Goal: Information Seeking & Learning: Learn about a topic

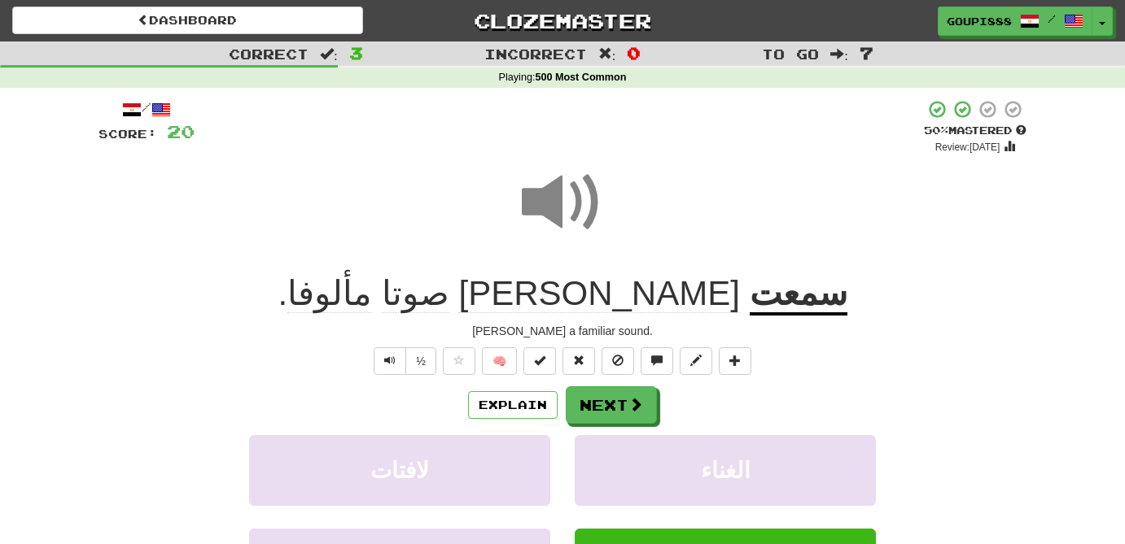
scroll to position [44, 0]
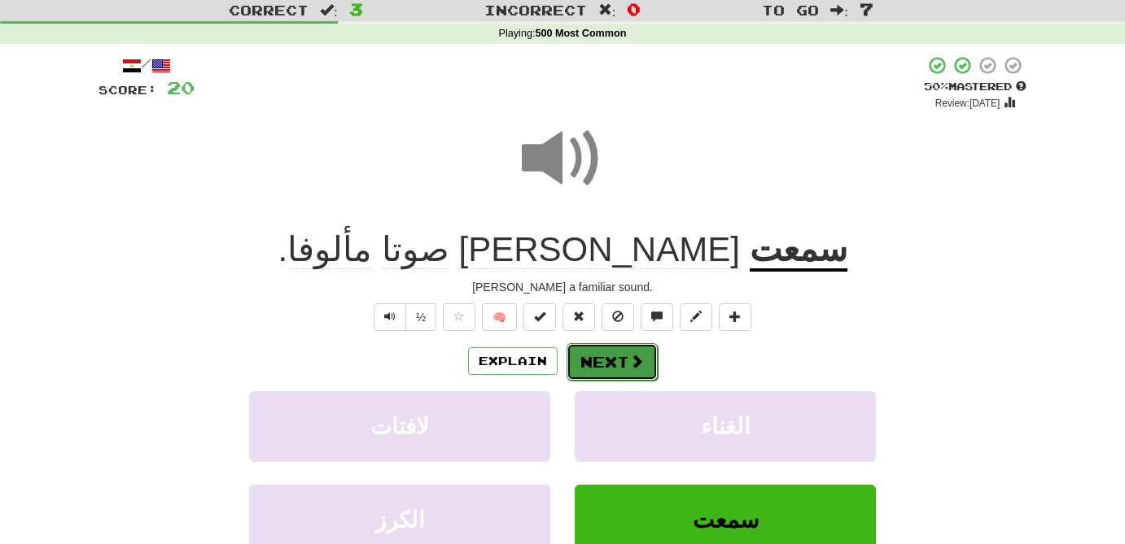
click at [615, 369] on button "Next" at bounding box center [611, 361] width 91 height 37
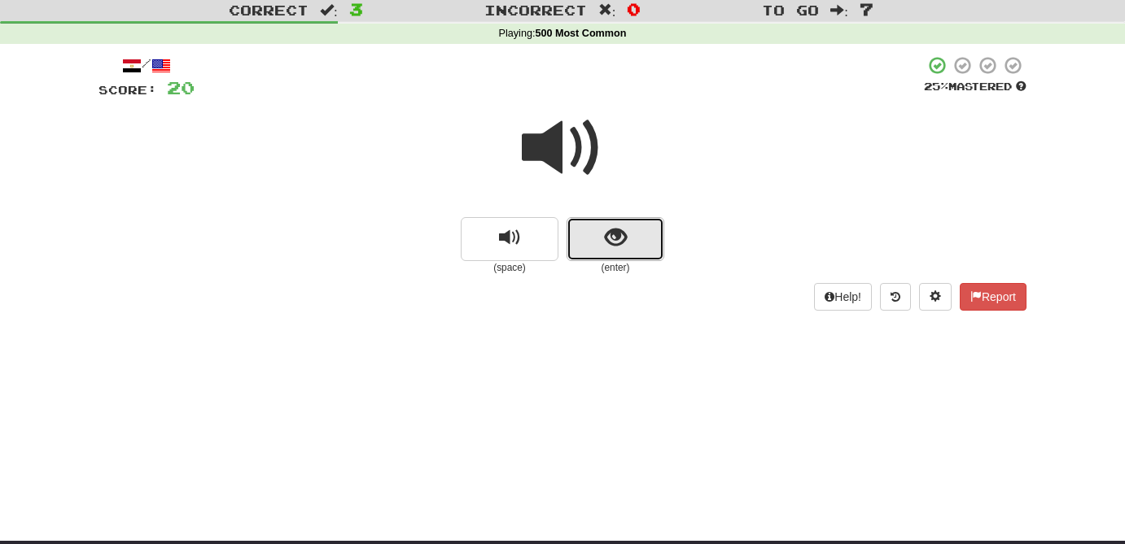
click at [615, 241] on span "show sentence" at bounding box center [616, 238] width 22 height 22
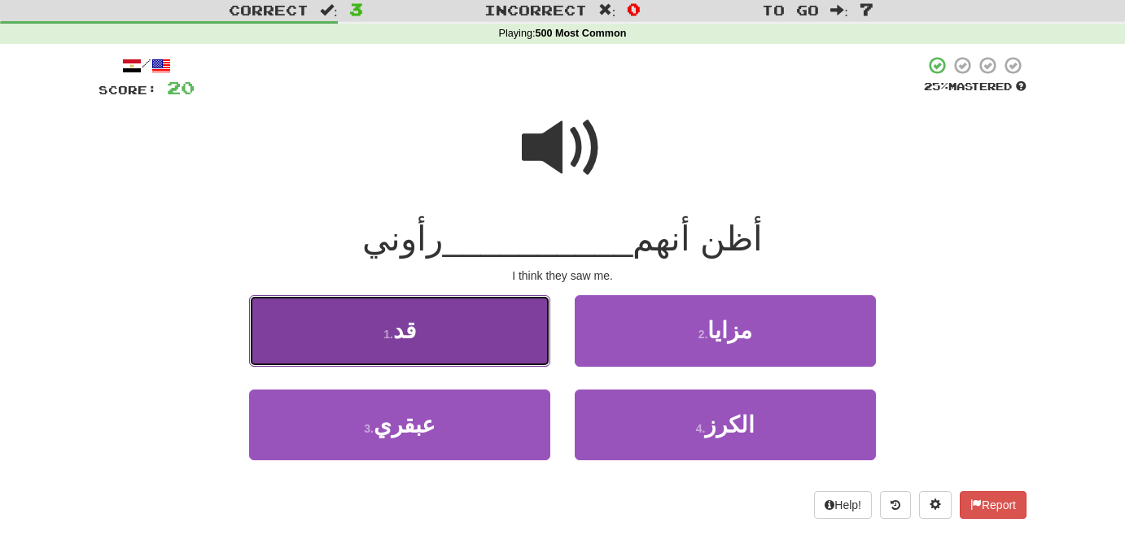
click at [451, 343] on button "1 . قد" at bounding box center [399, 330] width 301 height 71
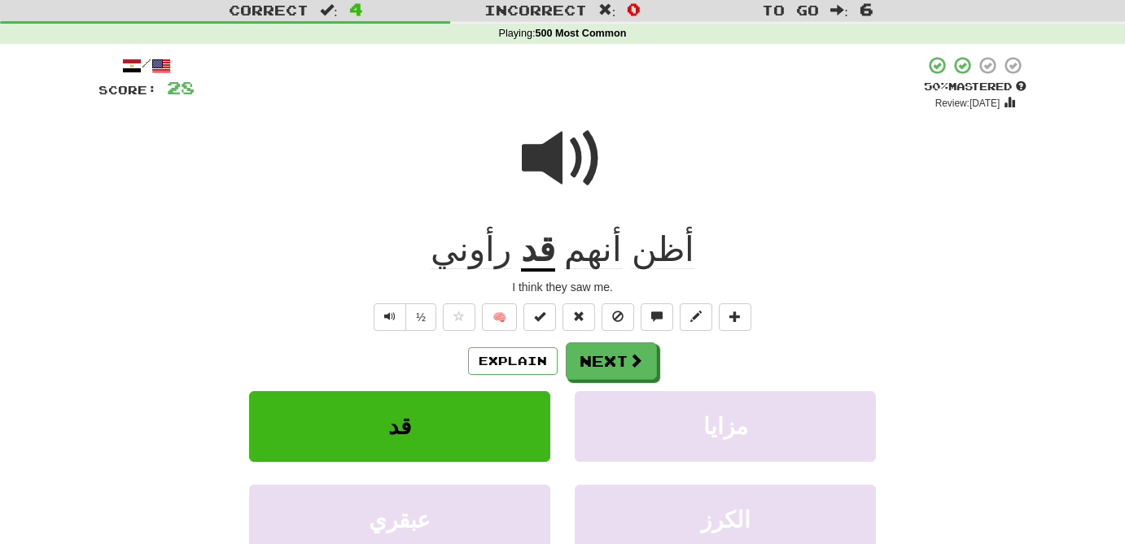
click at [551, 249] on u "قد" at bounding box center [538, 251] width 34 height 42
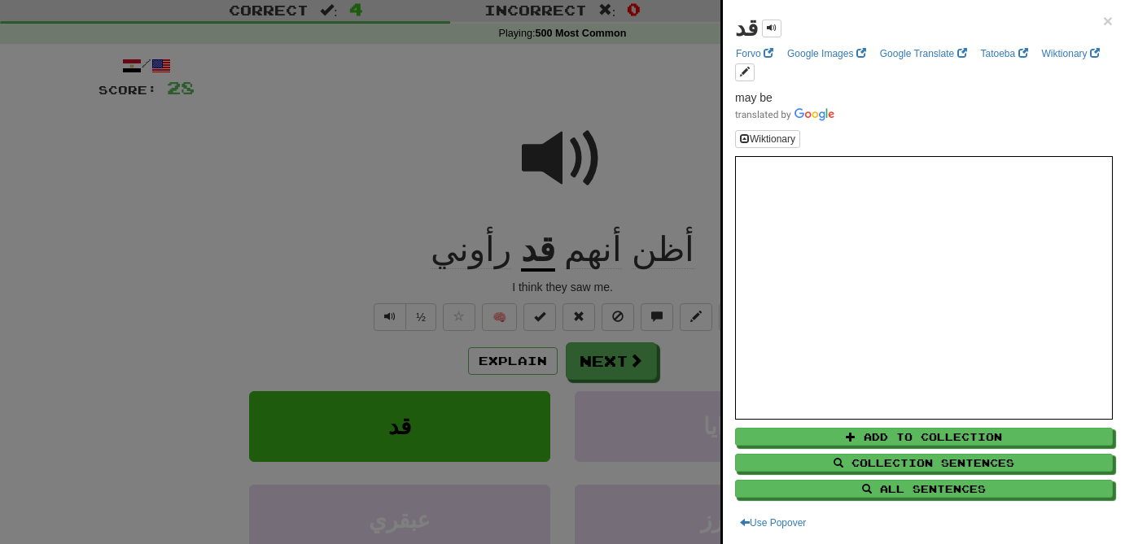
click at [250, 195] on div at bounding box center [562, 272] width 1125 height 544
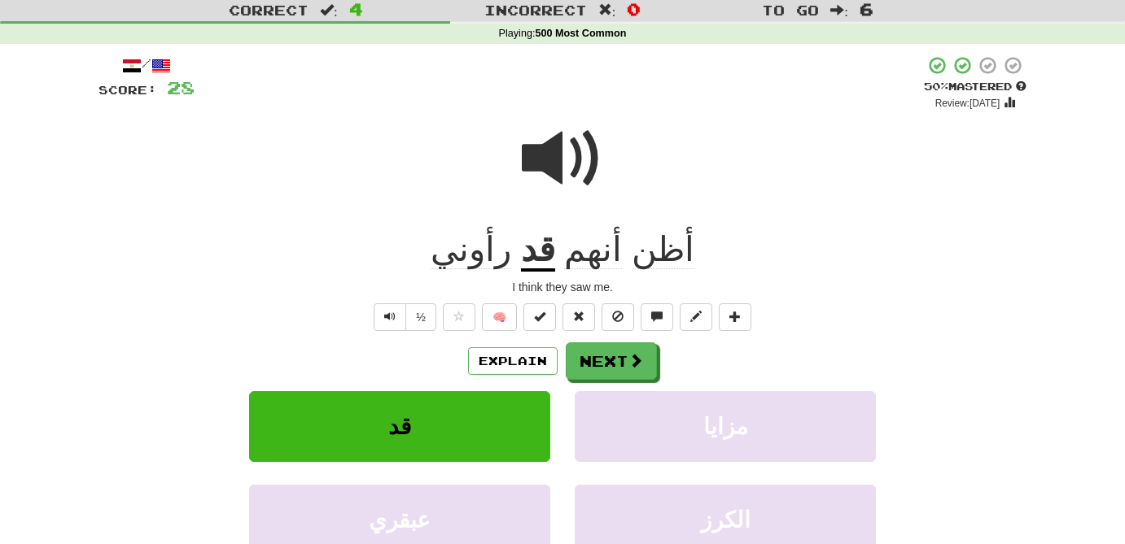
click at [564, 155] on span at bounding box center [562, 158] width 81 height 81
click at [639, 369] on span at bounding box center [636, 361] width 15 height 15
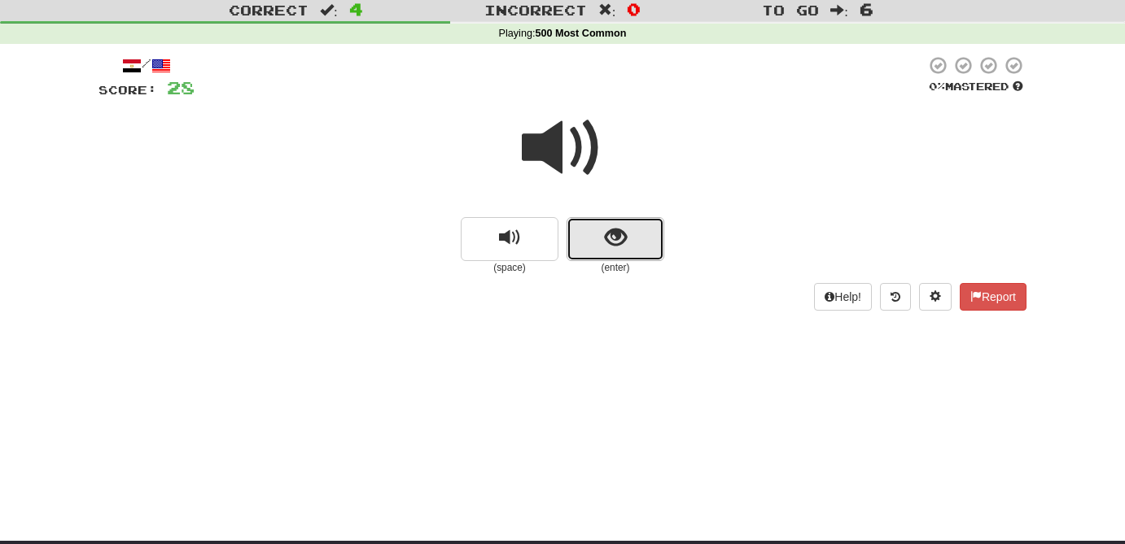
click at [617, 239] on span "show sentence" at bounding box center [616, 238] width 22 height 22
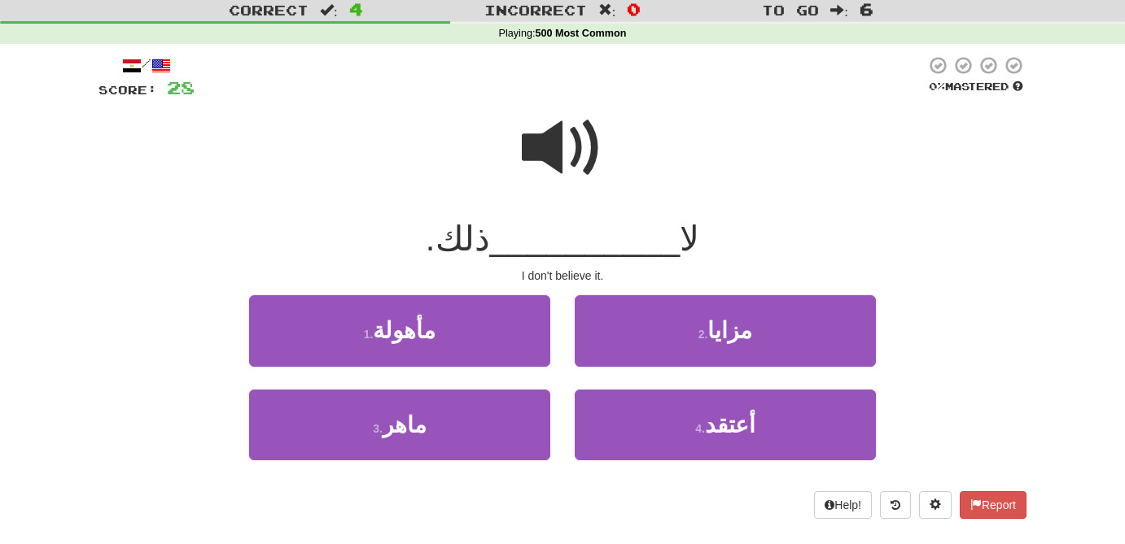
click at [559, 157] on span at bounding box center [562, 147] width 81 height 81
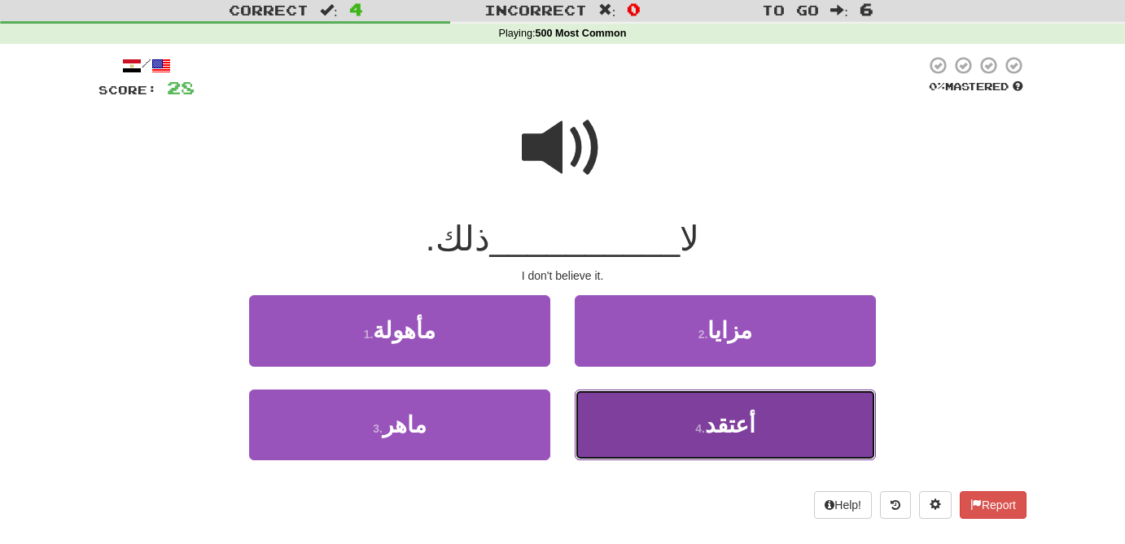
click at [733, 424] on span "أعتقد" at bounding box center [730, 425] width 50 height 25
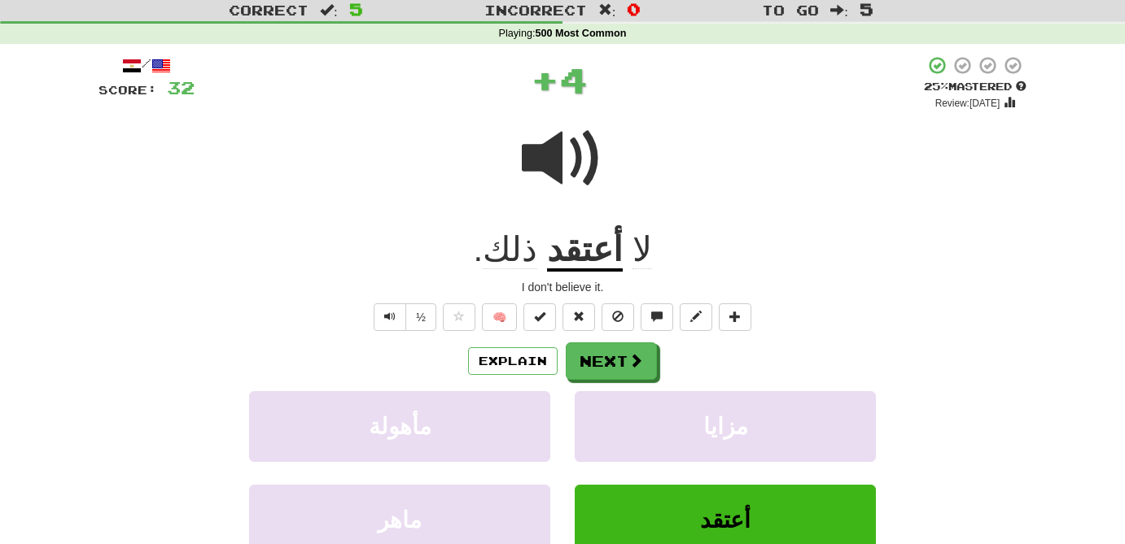
click at [583, 246] on u "أعتقد" at bounding box center [585, 251] width 76 height 42
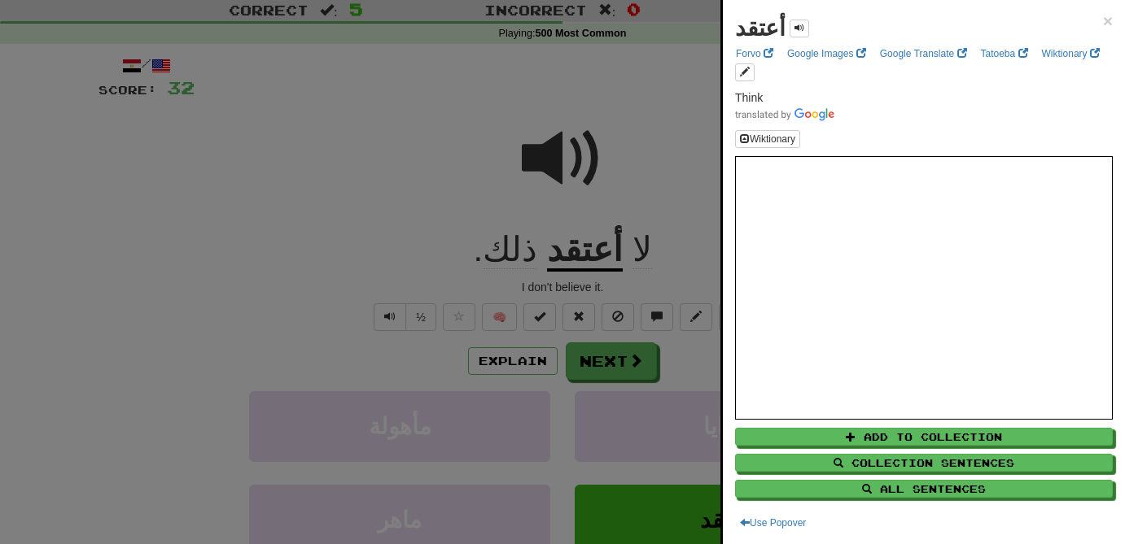
click at [625, 360] on div at bounding box center [562, 272] width 1125 height 544
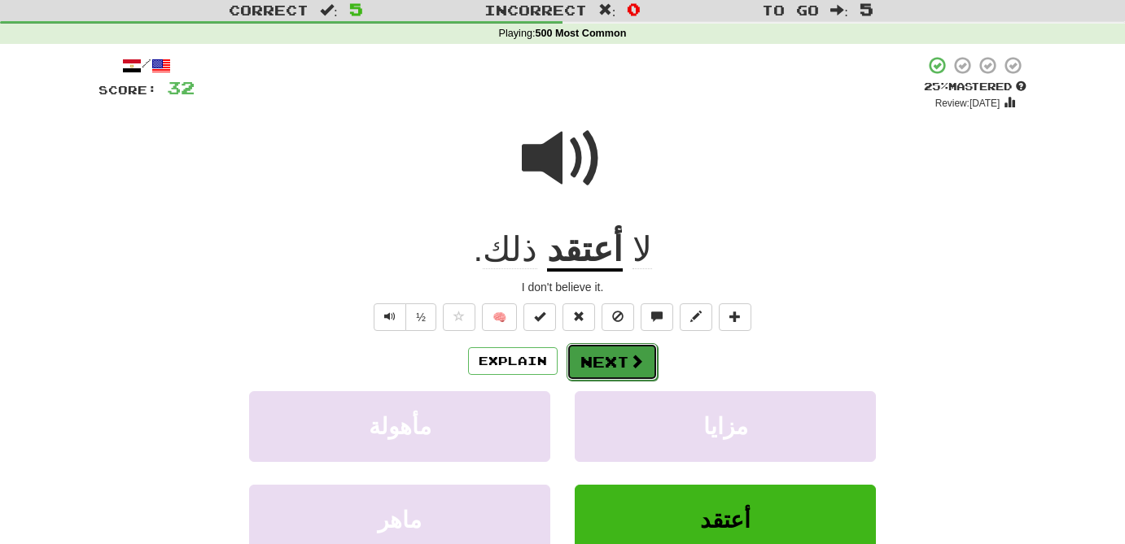
click at [607, 366] on button "Next" at bounding box center [611, 361] width 91 height 37
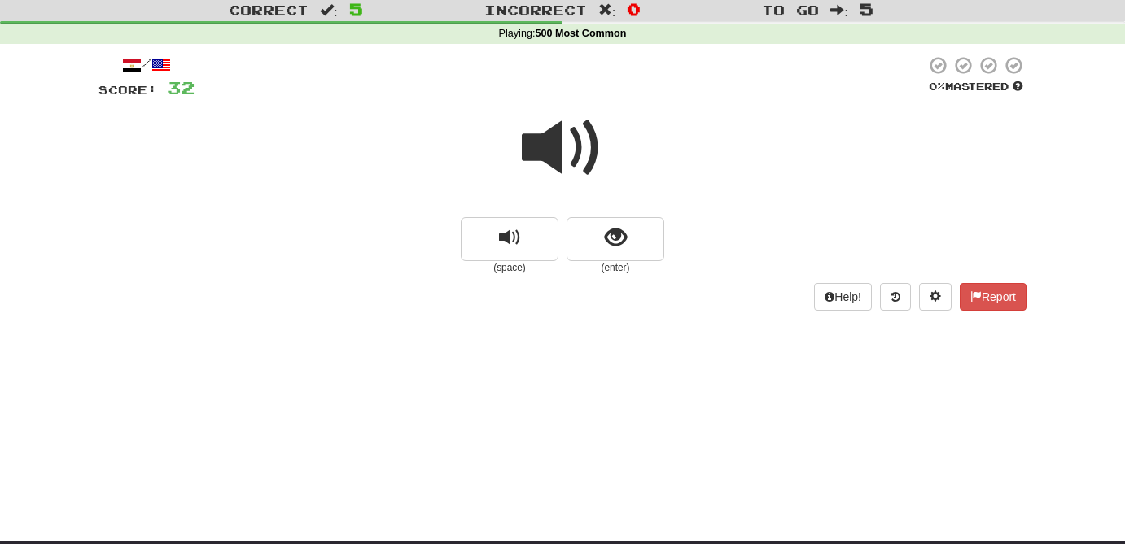
click at [563, 137] on span at bounding box center [562, 147] width 81 height 81
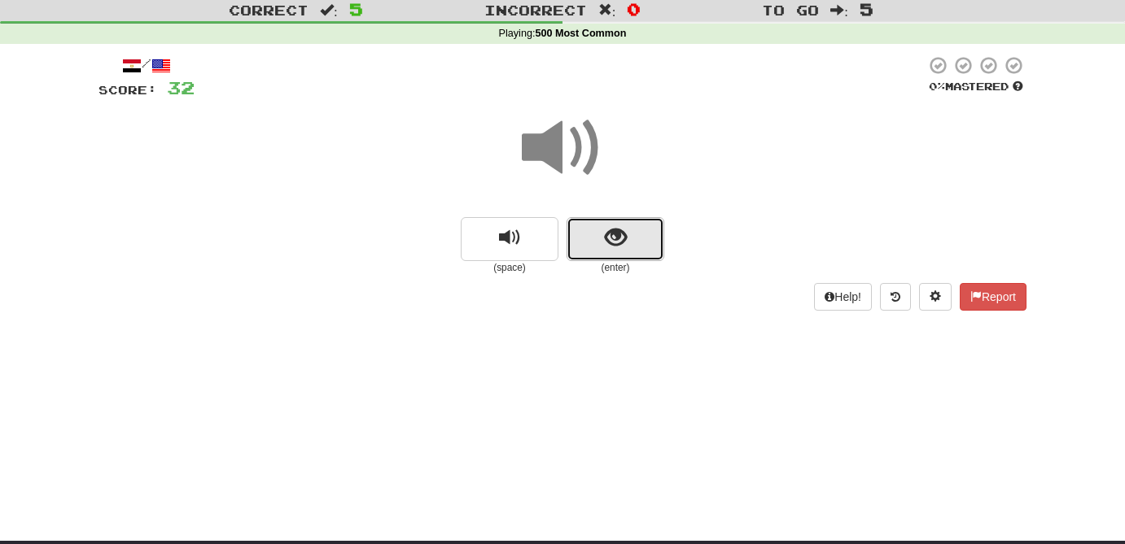
click at [607, 242] on span "show sentence" at bounding box center [616, 238] width 22 height 22
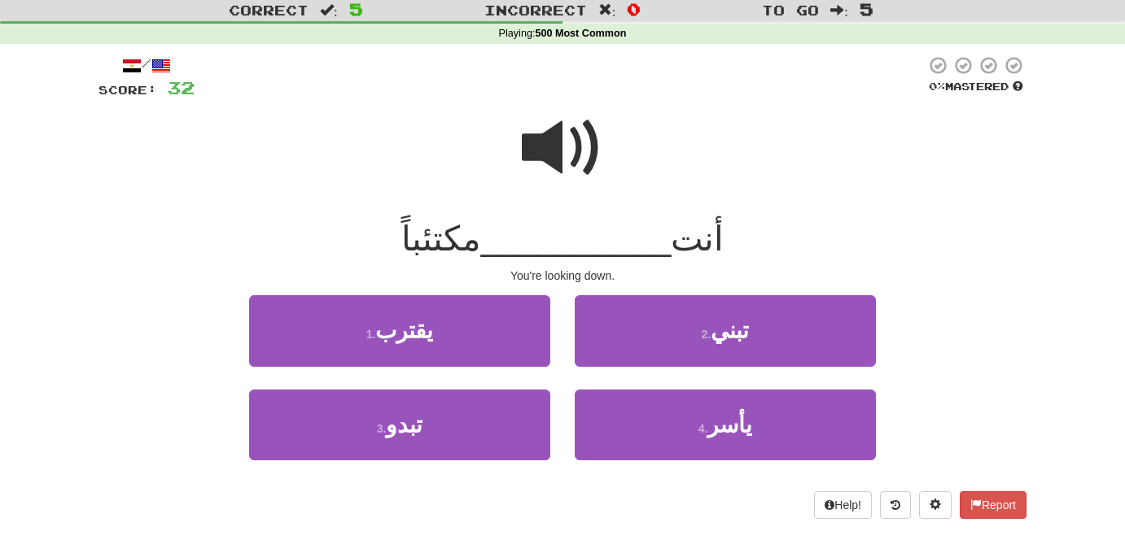
click at [562, 148] on span at bounding box center [562, 147] width 81 height 81
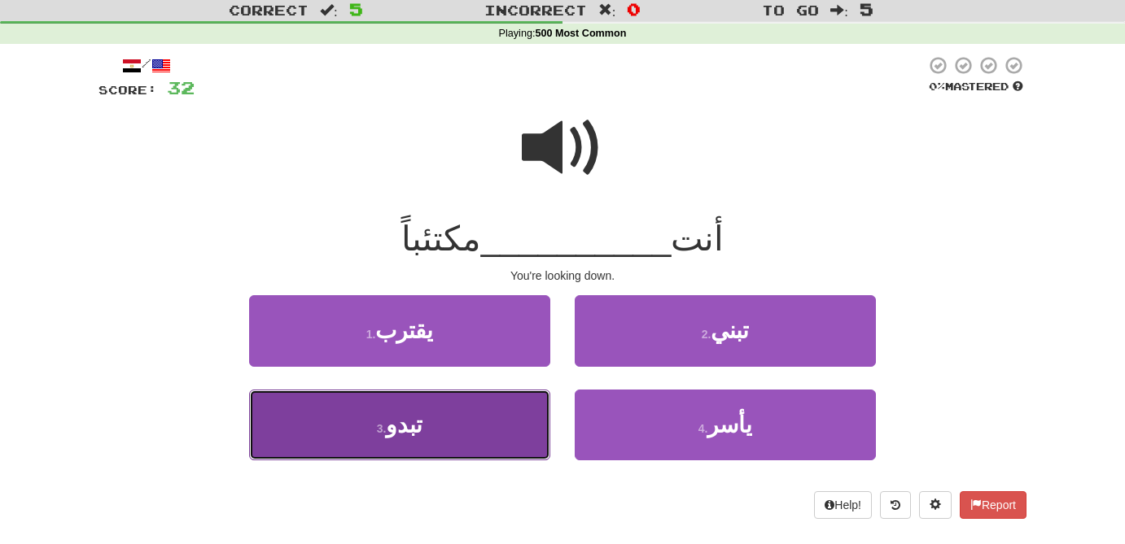
click at [413, 435] on span "تبدو" at bounding box center [404, 425] width 37 height 25
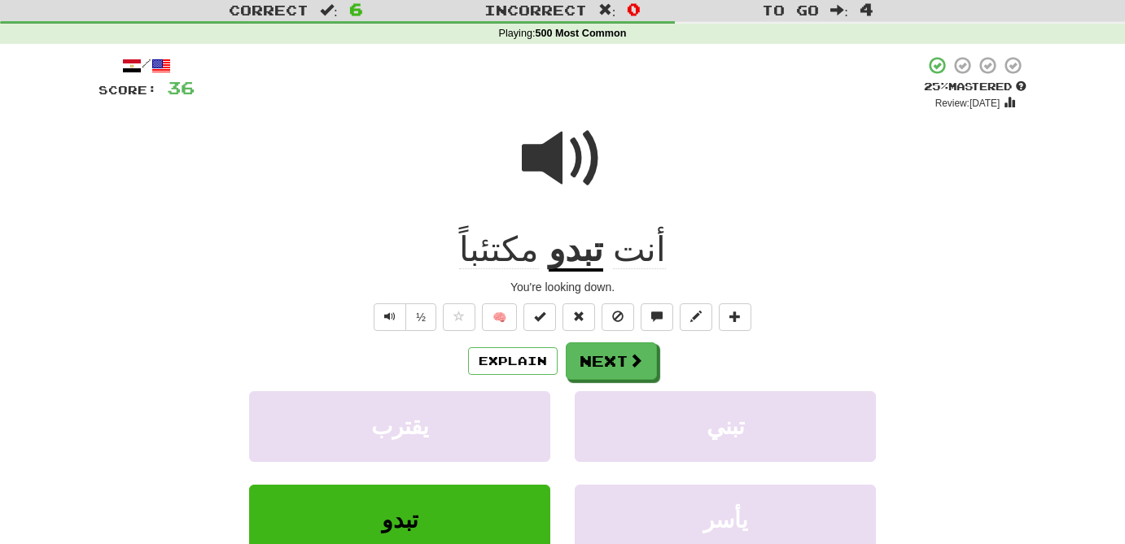
click at [518, 255] on span "مكتئباً" at bounding box center [499, 249] width 80 height 39
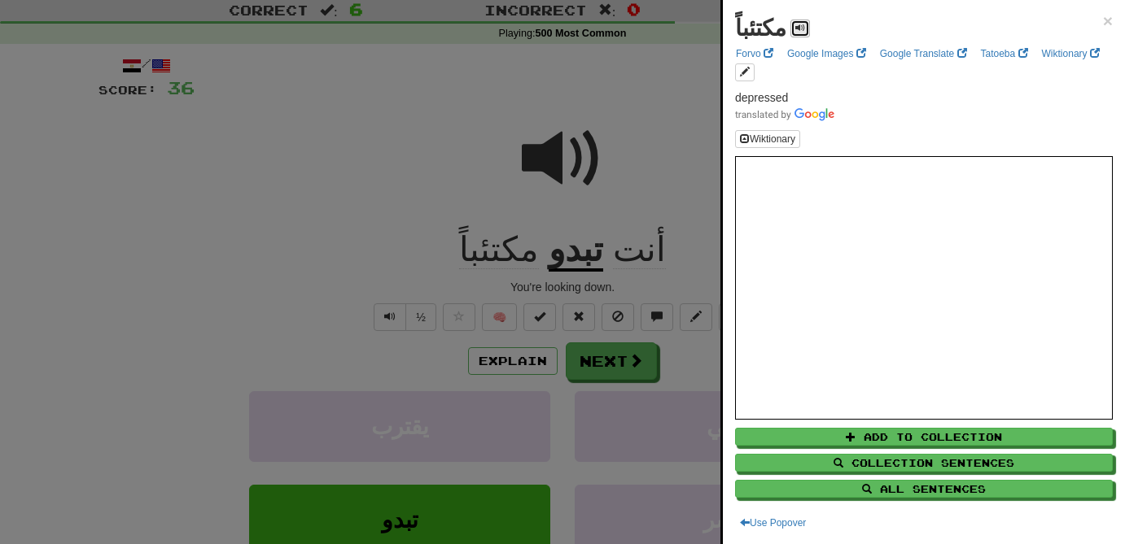
click at [795, 28] on span at bounding box center [800, 28] width 10 height 10
click at [500, 247] on div at bounding box center [562, 272] width 1125 height 544
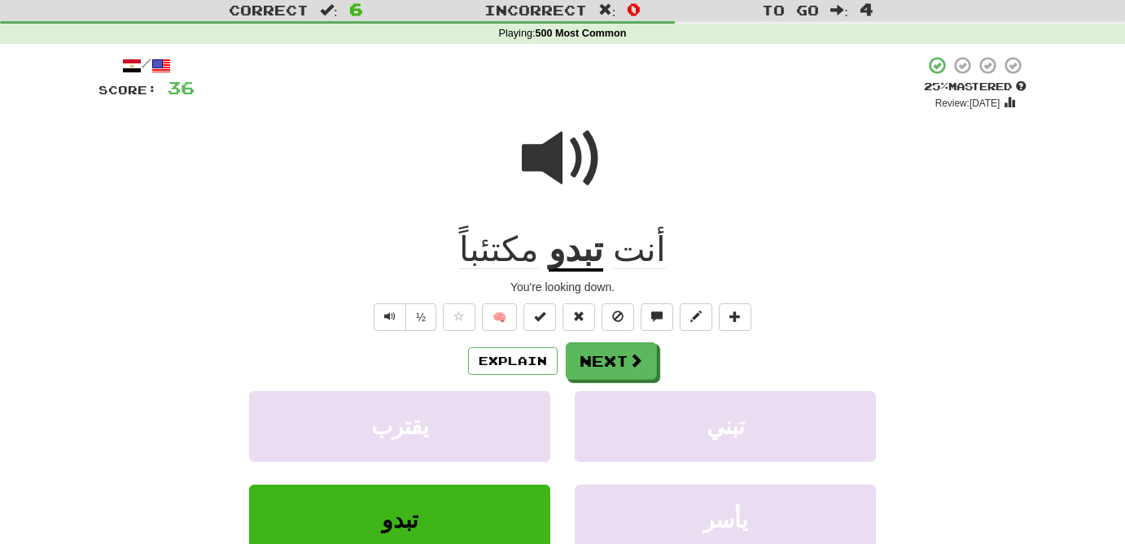
click at [514, 229] on div "أنت تبدو مكتئباً" at bounding box center [562, 250] width 928 height 45
click at [513, 252] on span "مكتئباً" at bounding box center [499, 249] width 80 height 39
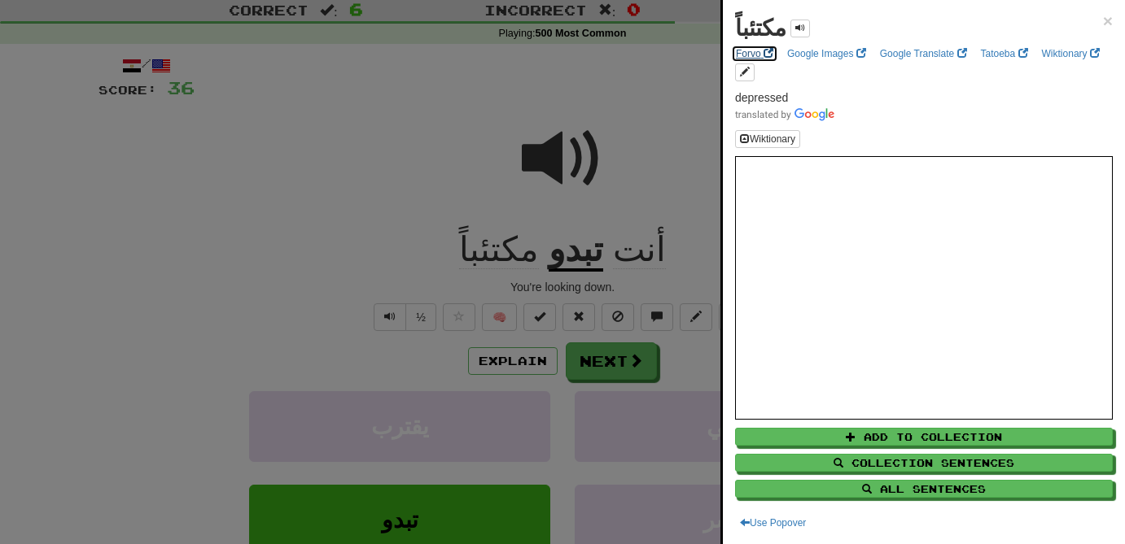
click at [750, 55] on link "Forvo" at bounding box center [754, 54] width 47 height 18
click at [541, 245] on div at bounding box center [562, 272] width 1125 height 544
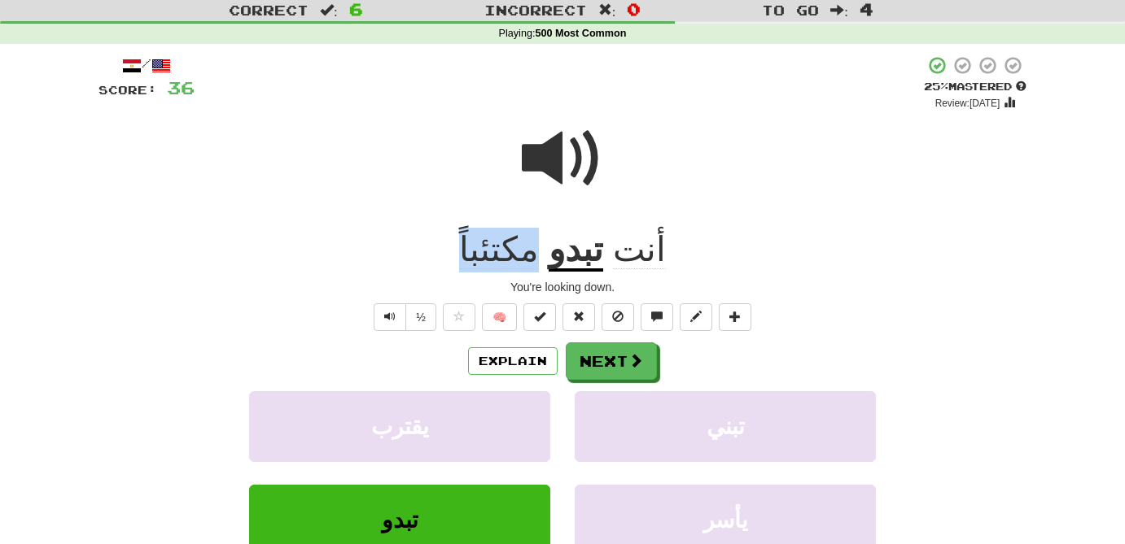
drag, startPoint x: 541, startPoint y: 251, endPoint x: 476, endPoint y: 247, distance: 65.2
click at [476, 247] on div "أنت تبدو مكتئباً" at bounding box center [562, 250] width 928 height 45
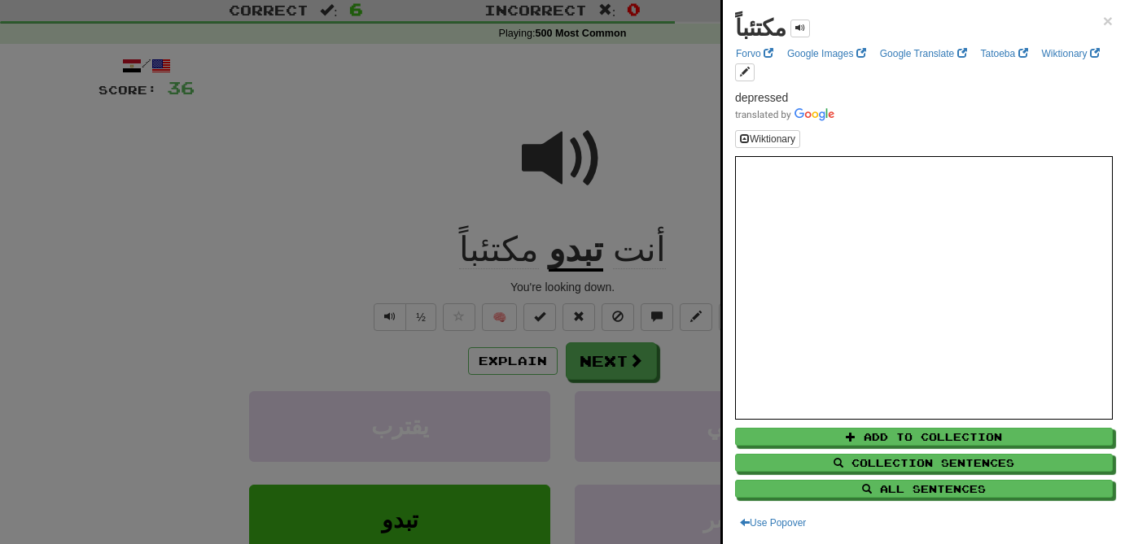
click at [616, 369] on div at bounding box center [562, 272] width 1125 height 544
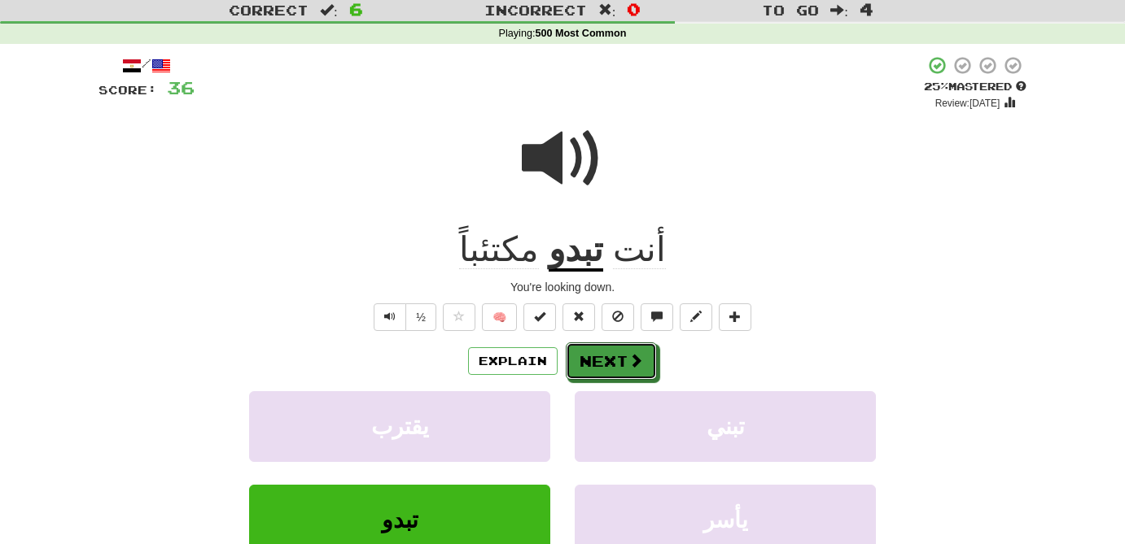
click at [616, 369] on button "Next" at bounding box center [611, 361] width 91 height 37
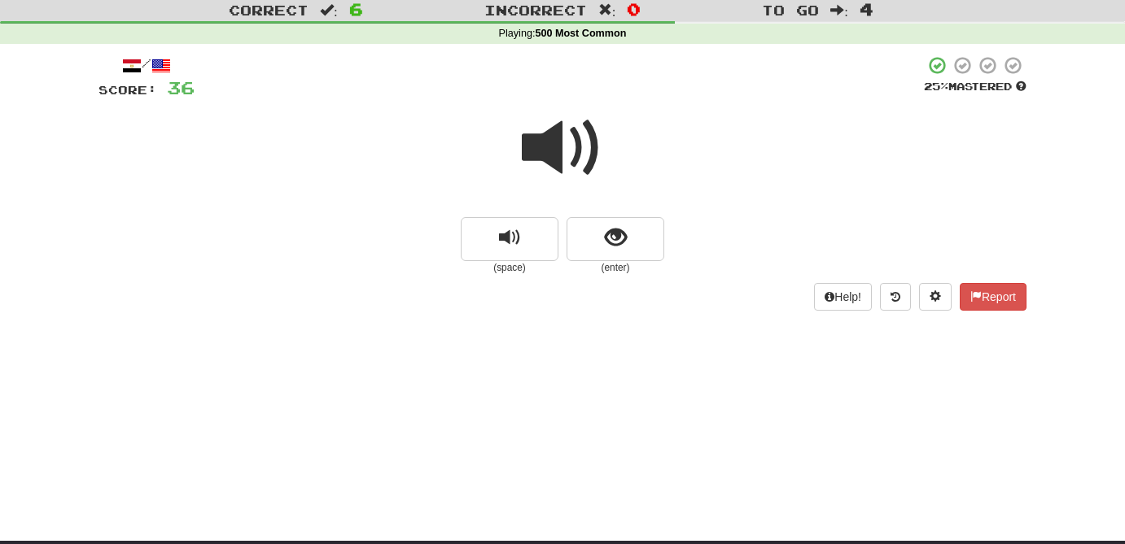
click at [546, 151] on span at bounding box center [562, 147] width 81 height 81
click at [629, 254] on button "show sentence" at bounding box center [615, 239] width 98 height 44
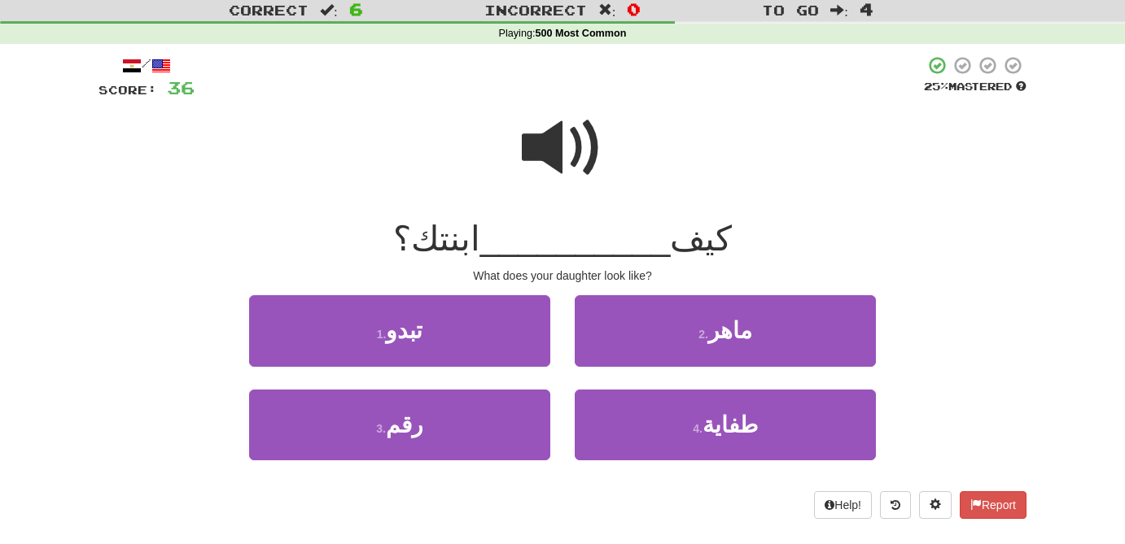
click at [545, 137] on span at bounding box center [562, 147] width 81 height 81
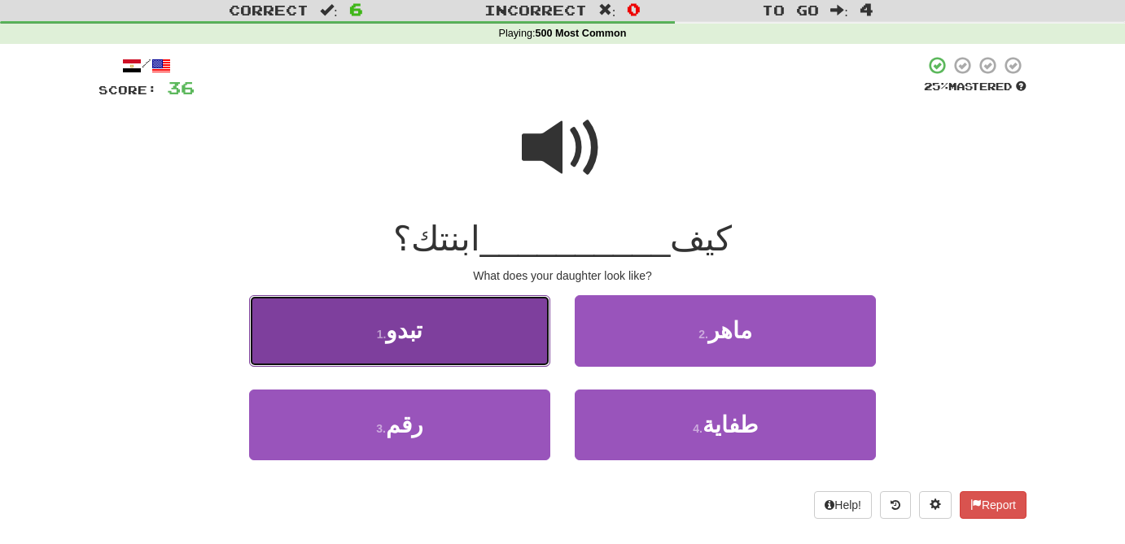
click at [462, 352] on button "1 . [GEOGRAPHIC_DATA]" at bounding box center [399, 330] width 301 height 71
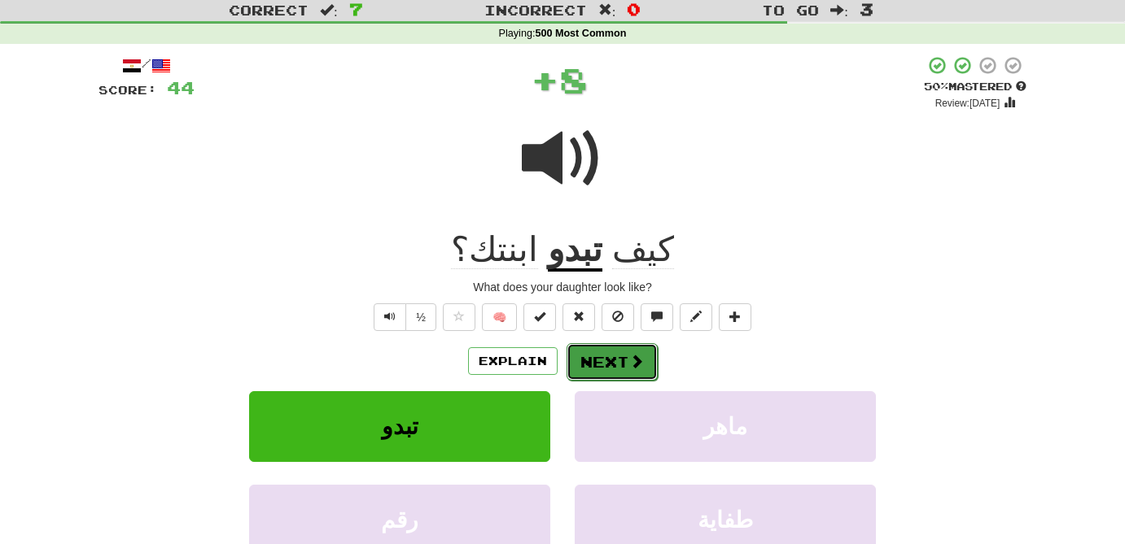
click at [636, 372] on button "Next" at bounding box center [611, 361] width 91 height 37
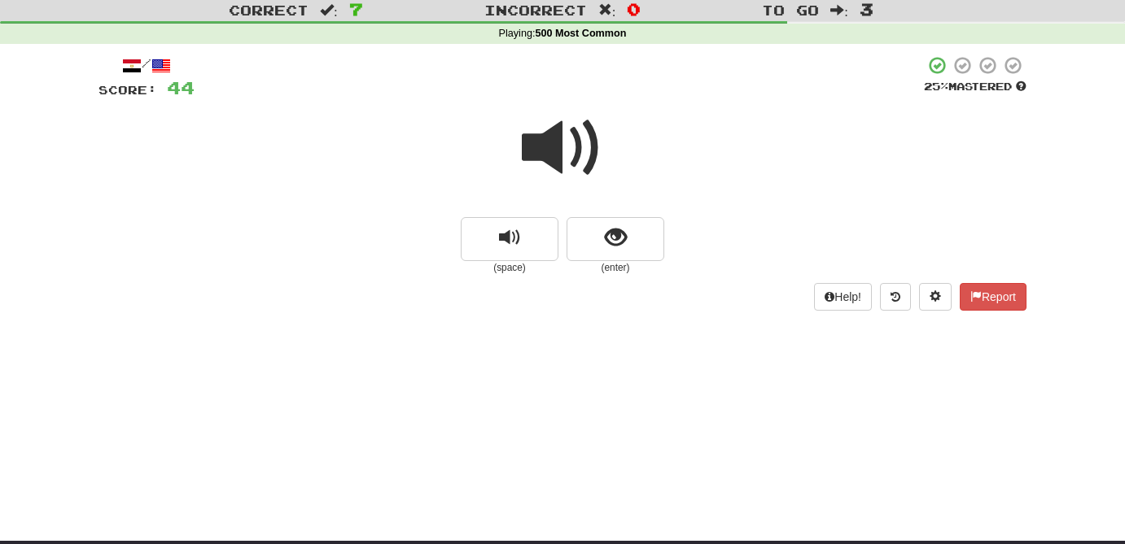
click at [559, 158] on span at bounding box center [562, 147] width 81 height 81
click at [553, 153] on span at bounding box center [562, 147] width 81 height 81
click at [605, 238] on span "show sentence" at bounding box center [616, 238] width 22 height 22
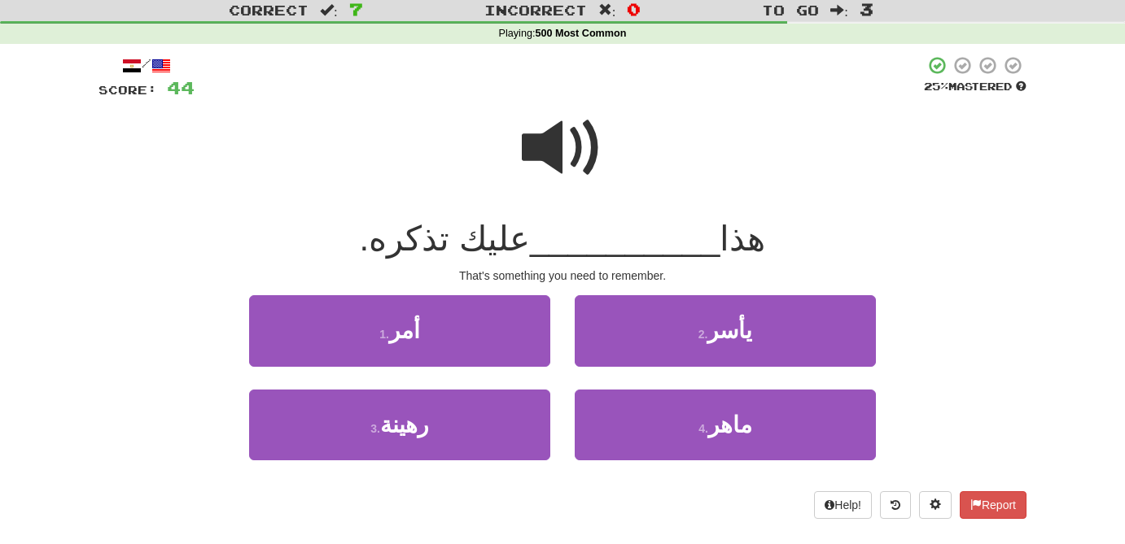
click at [548, 160] on span at bounding box center [562, 147] width 81 height 81
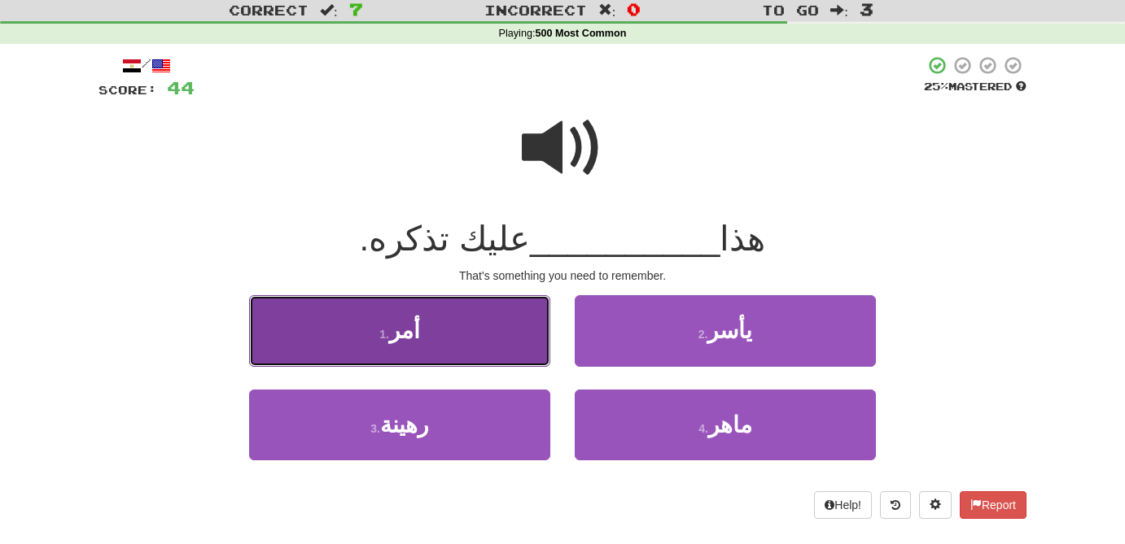
click at [469, 336] on button "1 . أمر" at bounding box center [399, 330] width 301 height 71
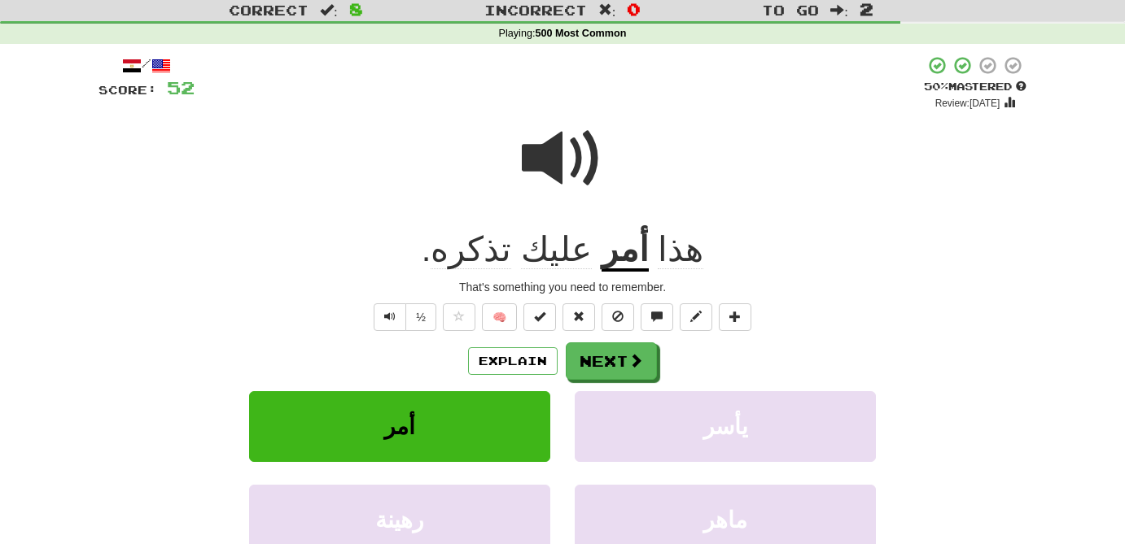
click at [503, 261] on span "تذكره" at bounding box center [470, 249] width 81 height 39
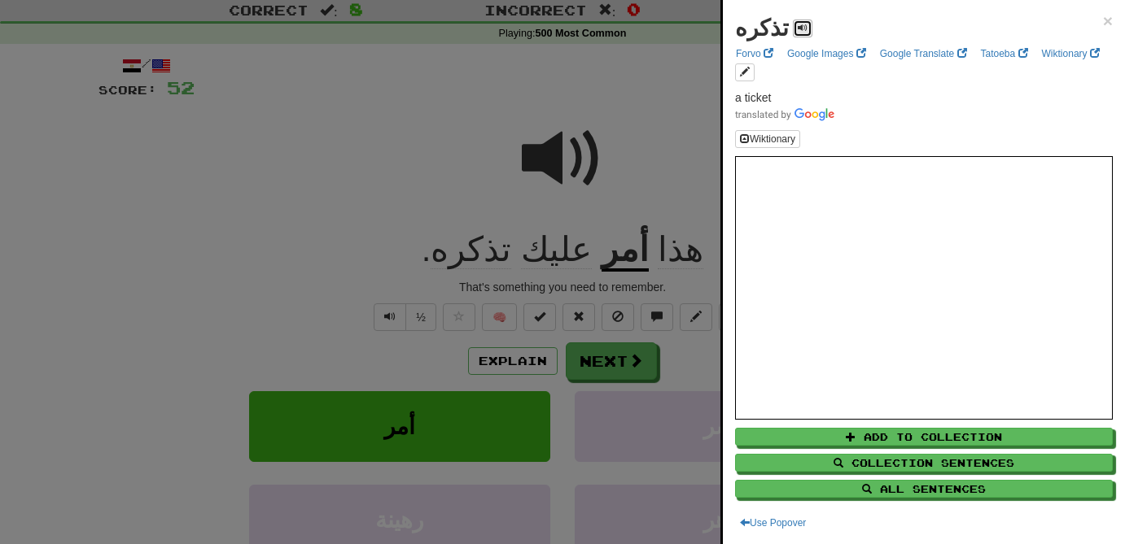
click at [797, 29] on span at bounding box center [802, 28] width 10 height 10
click at [645, 361] on div at bounding box center [562, 272] width 1125 height 544
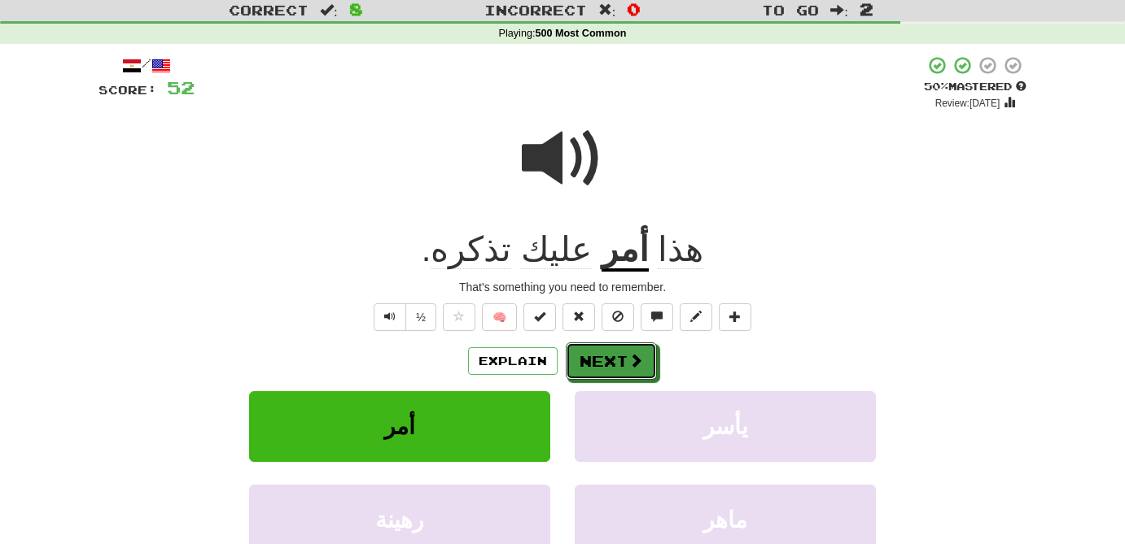
click at [645, 361] on button "Next" at bounding box center [611, 361] width 91 height 37
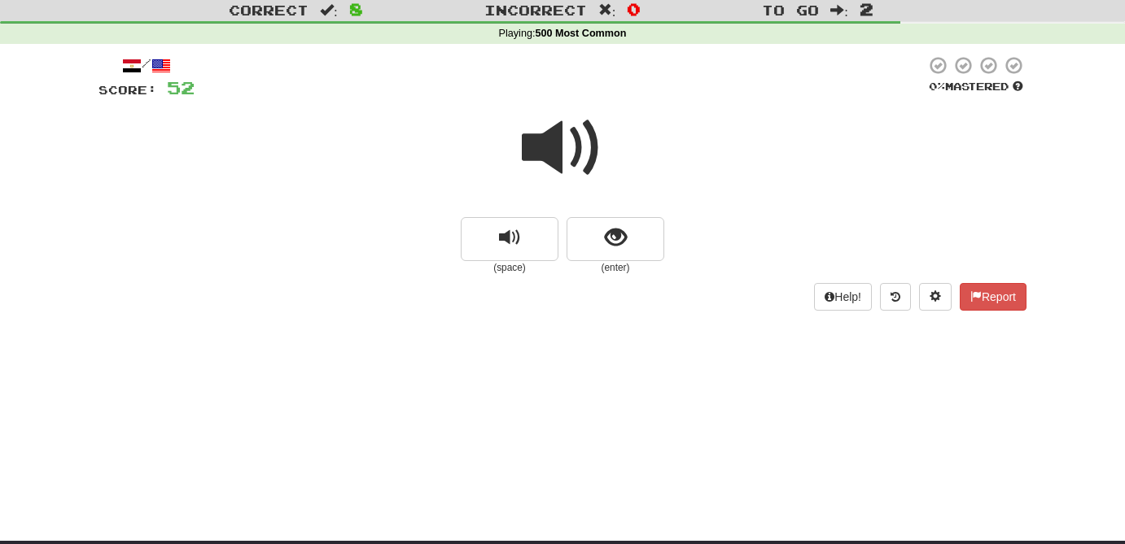
click at [549, 149] on span at bounding box center [562, 147] width 81 height 81
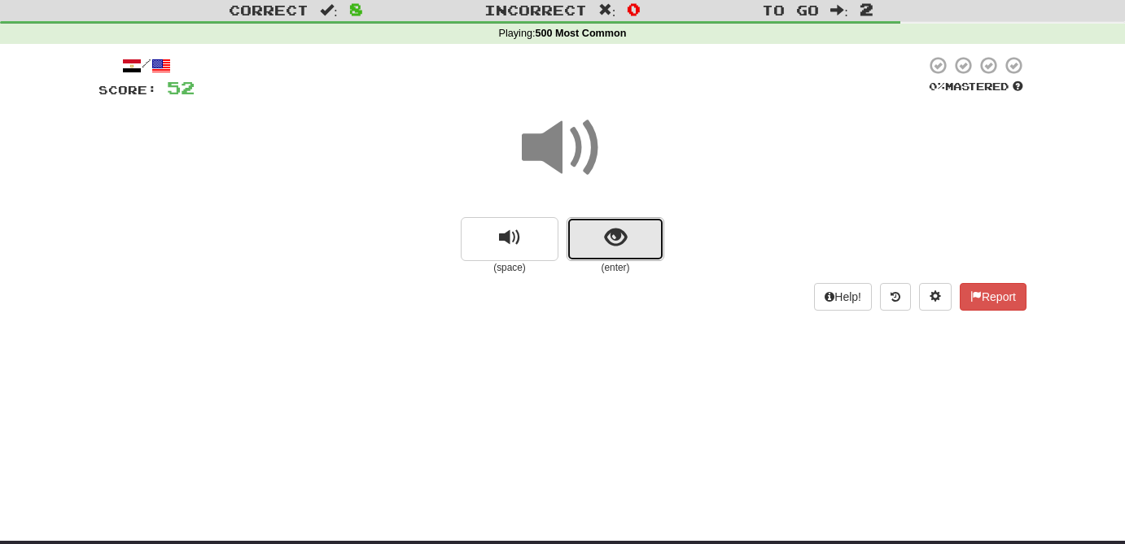
click at [618, 241] on span "show sentence" at bounding box center [616, 238] width 22 height 22
